Goal: Information Seeking & Learning: Learn about a topic

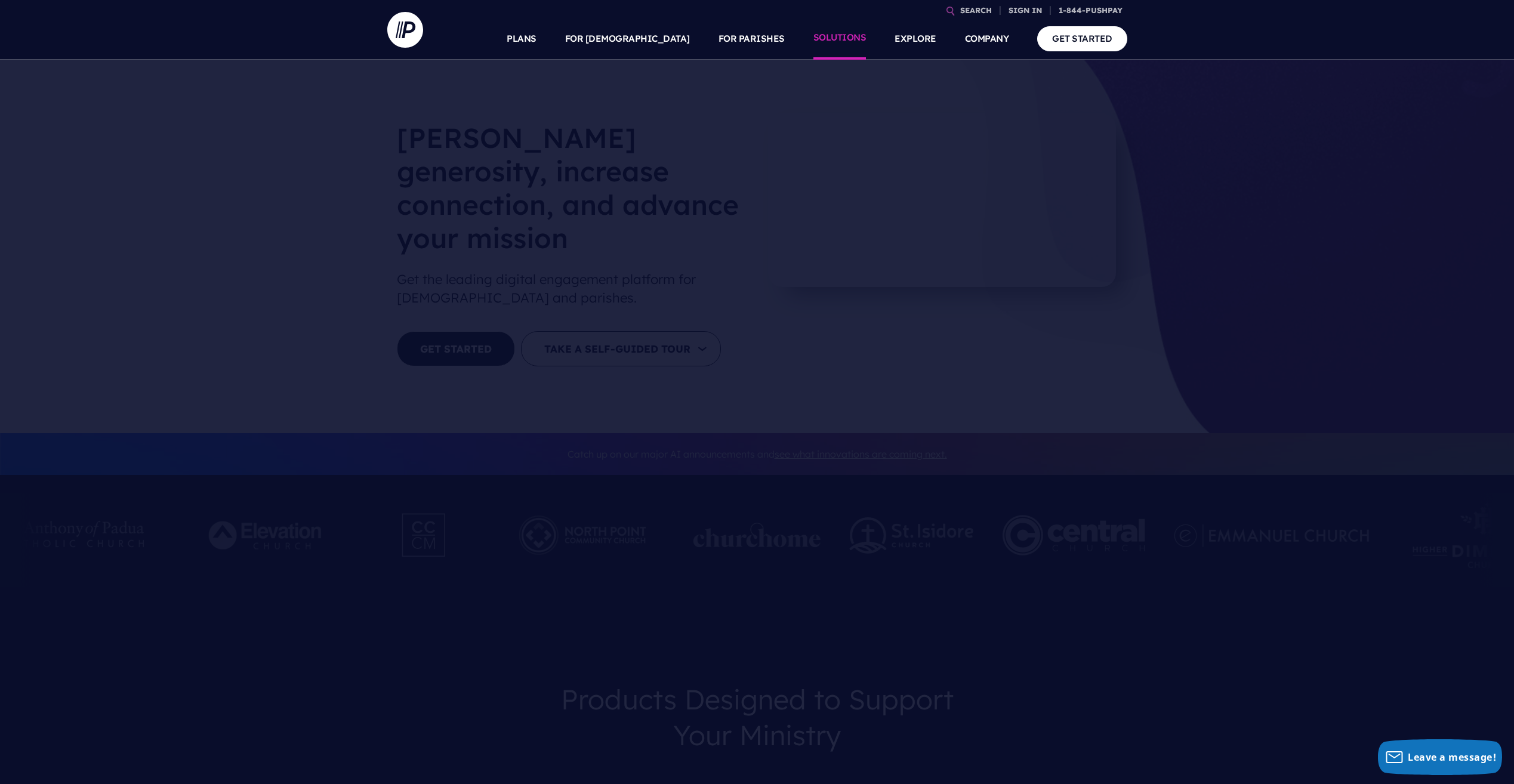
click at [840, 41] on link "SOLUTIONS" at bounding box center [840, 39] width 53 height 42
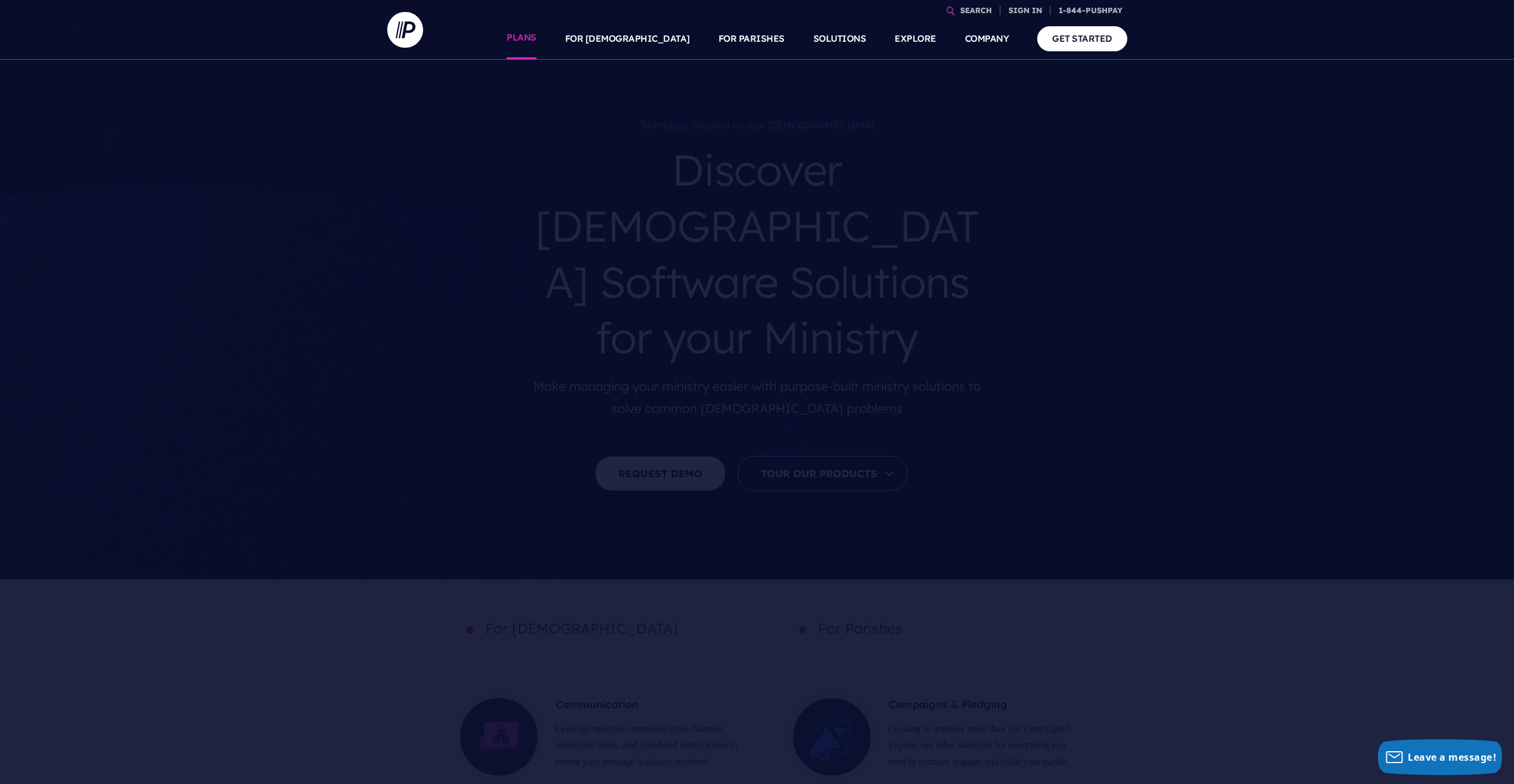
click at [537, 37] on link "PLANS" at bounding box center [521, 39] width 30 height 42
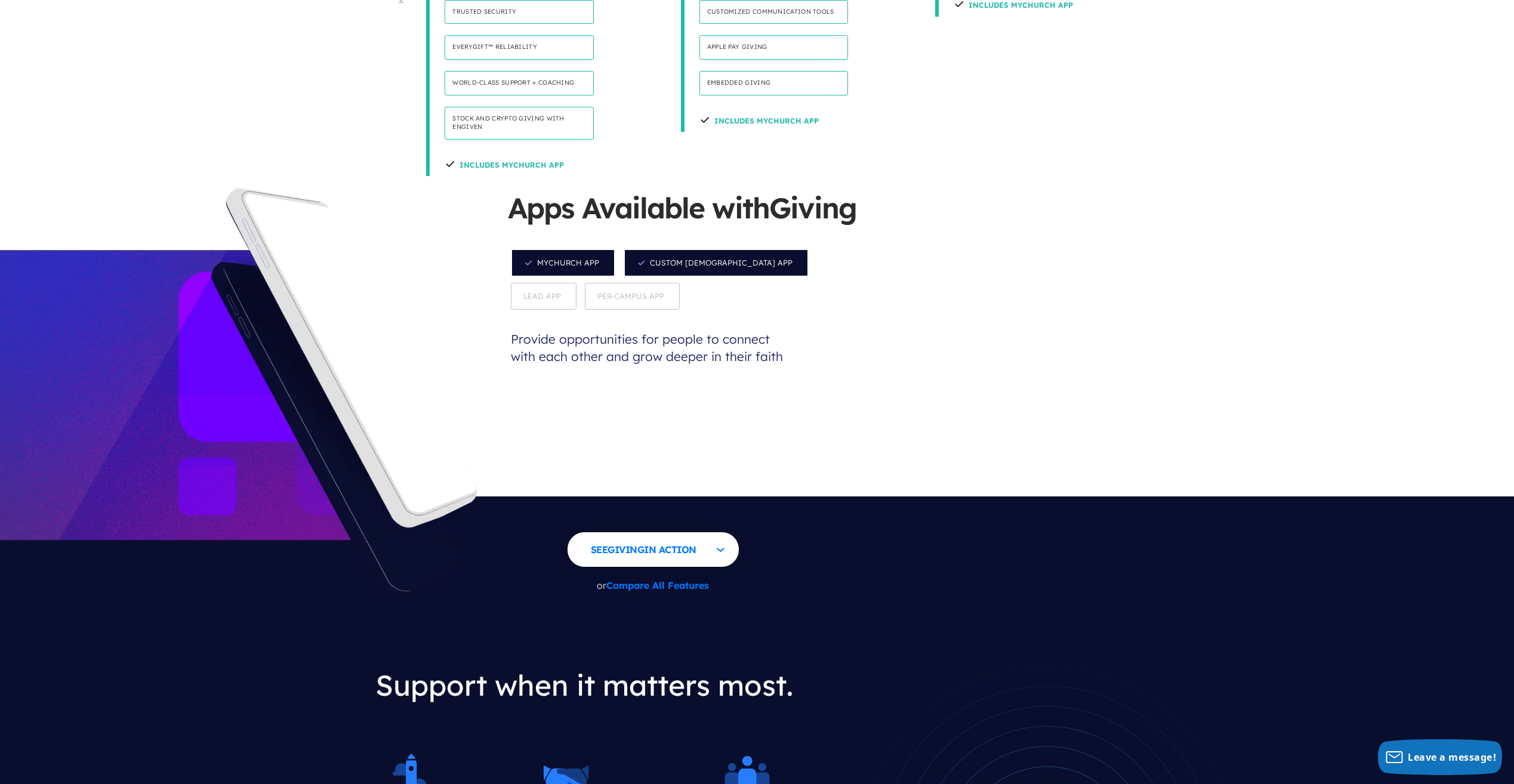
scroll to position [1074, 0]
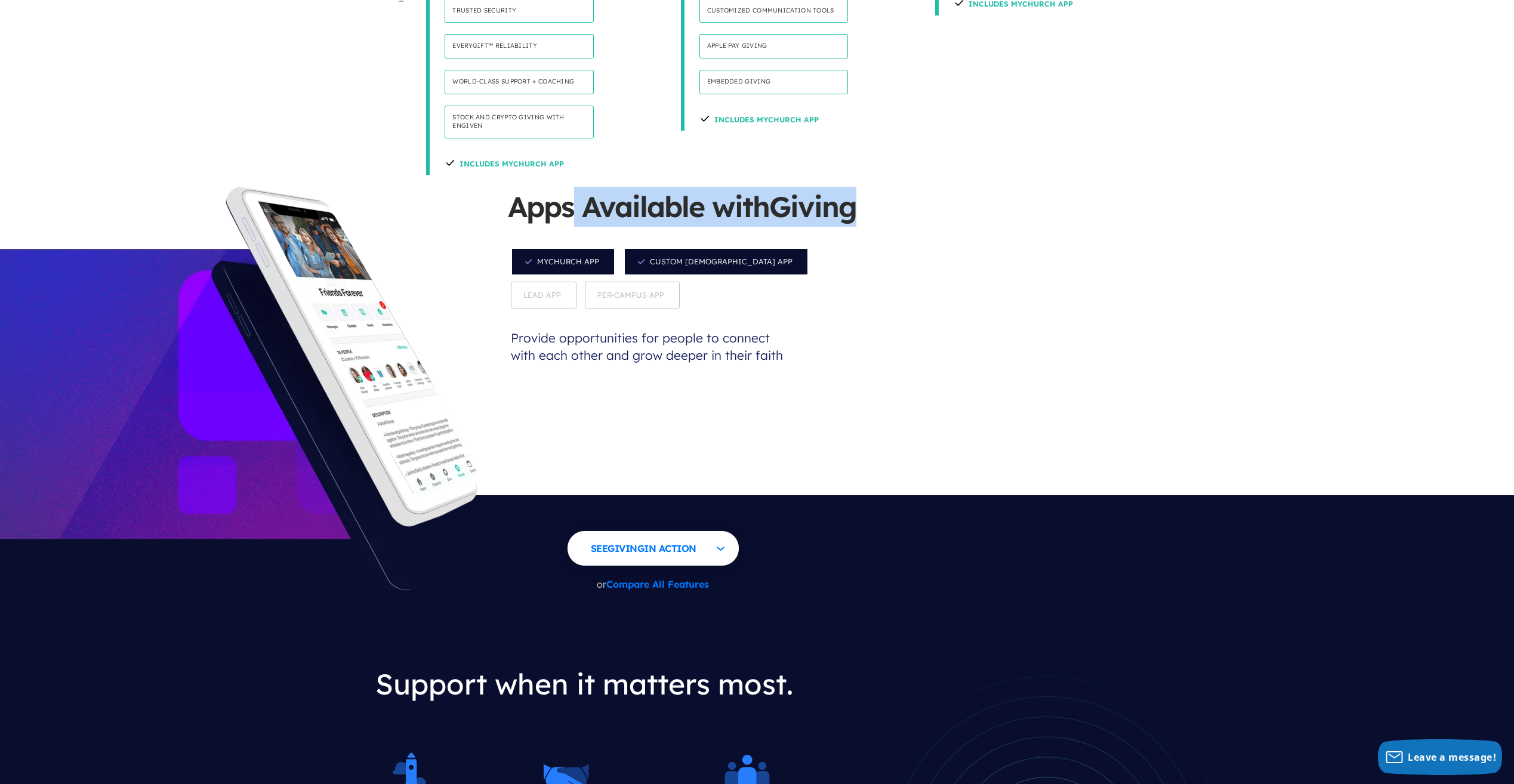
drag, startPoint x: 569, startPoint y: 108, endPoint x: 940, endPoint y: 111, distance: 371.0
click at [940, 187] on div "Apps Available with Giving MyChurch App Custom Church App Lead App Per-Campus A…" at bounding box center [887, 392] width 757 height 411
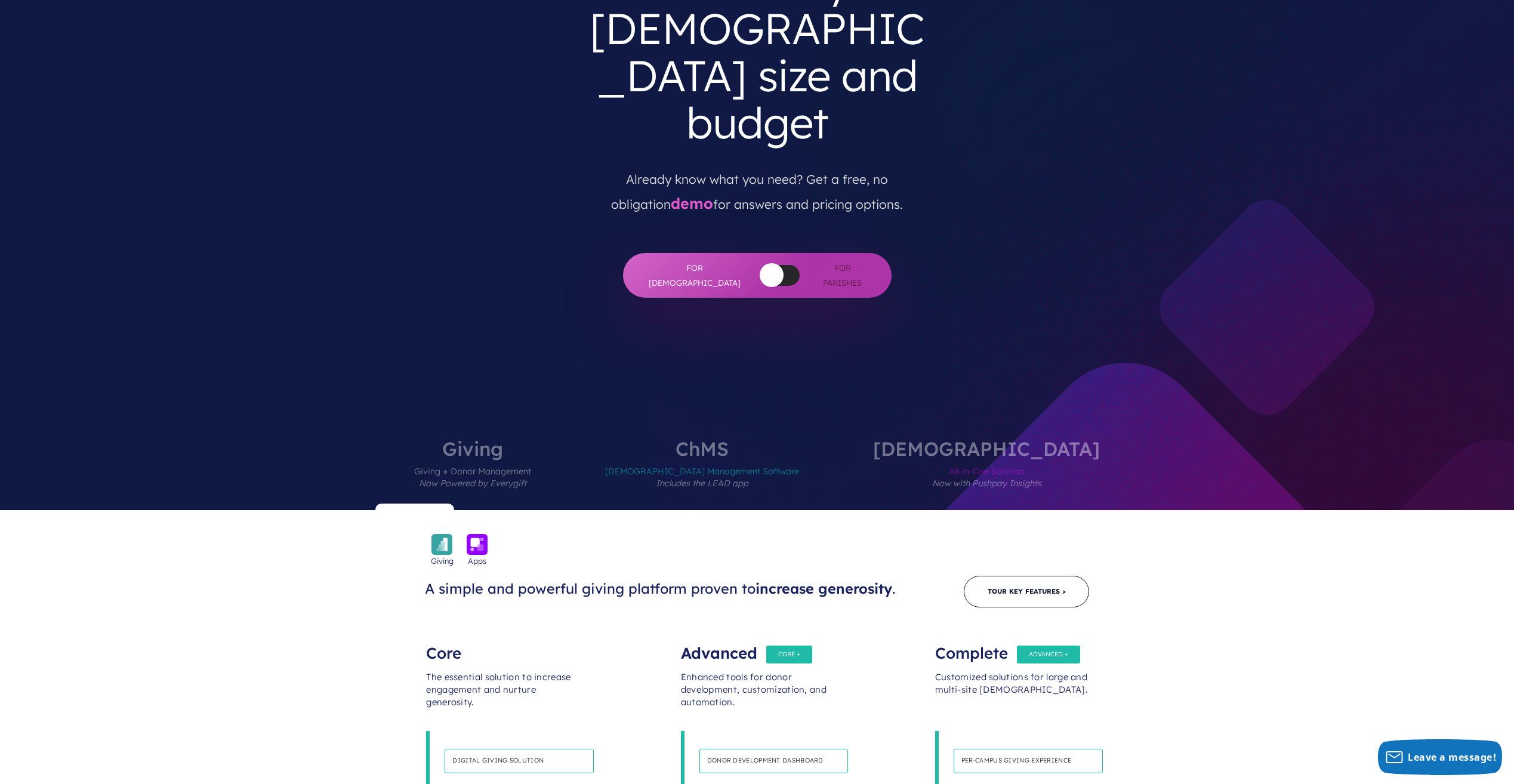
scroll to position [0, 0]
